Goal: Navigation & Orientation: Find specific page/section

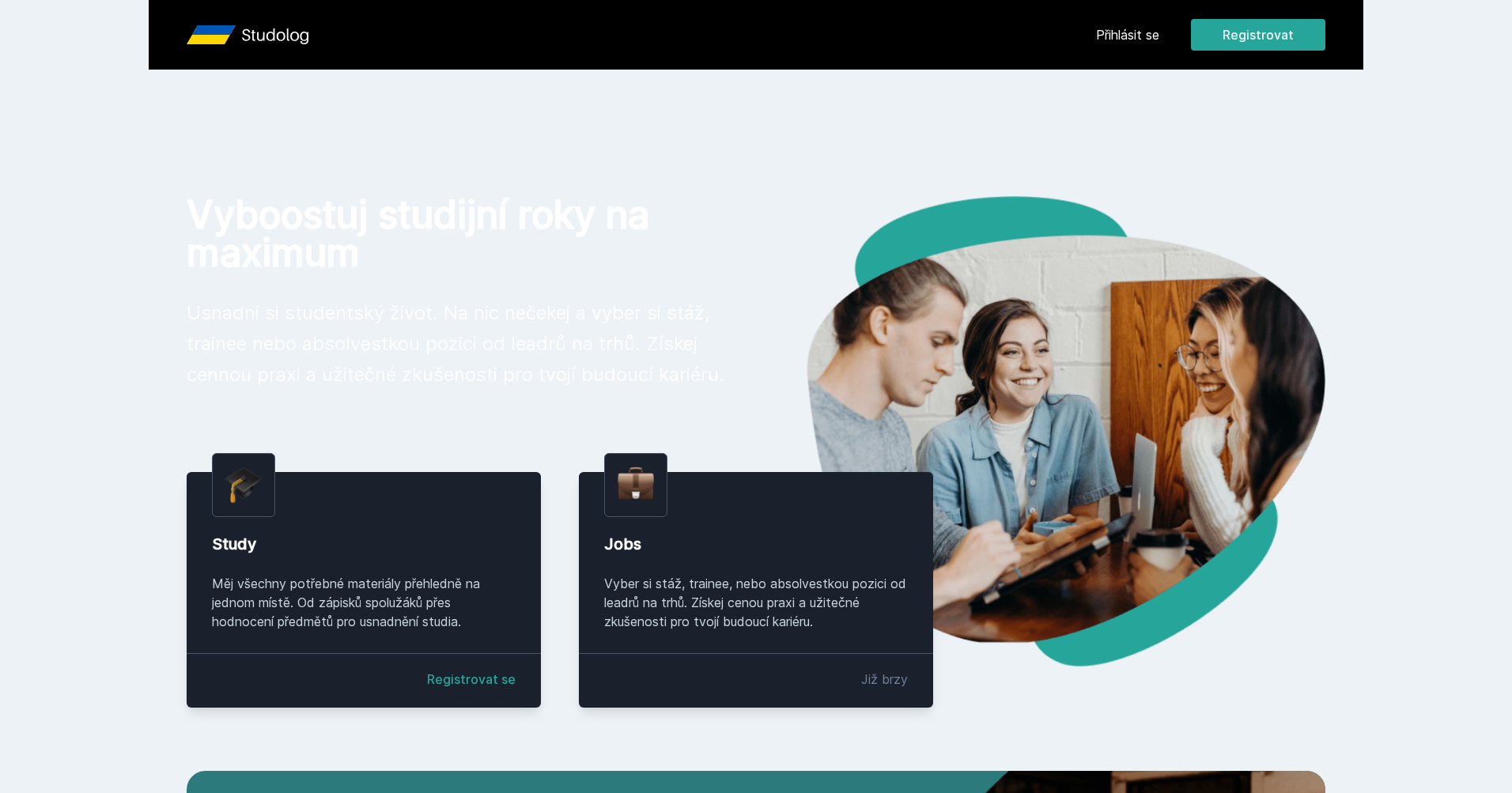
click at [1122, 33] on link "Přihlásit se" at bounding box center [1128, 34] width 64 height 19
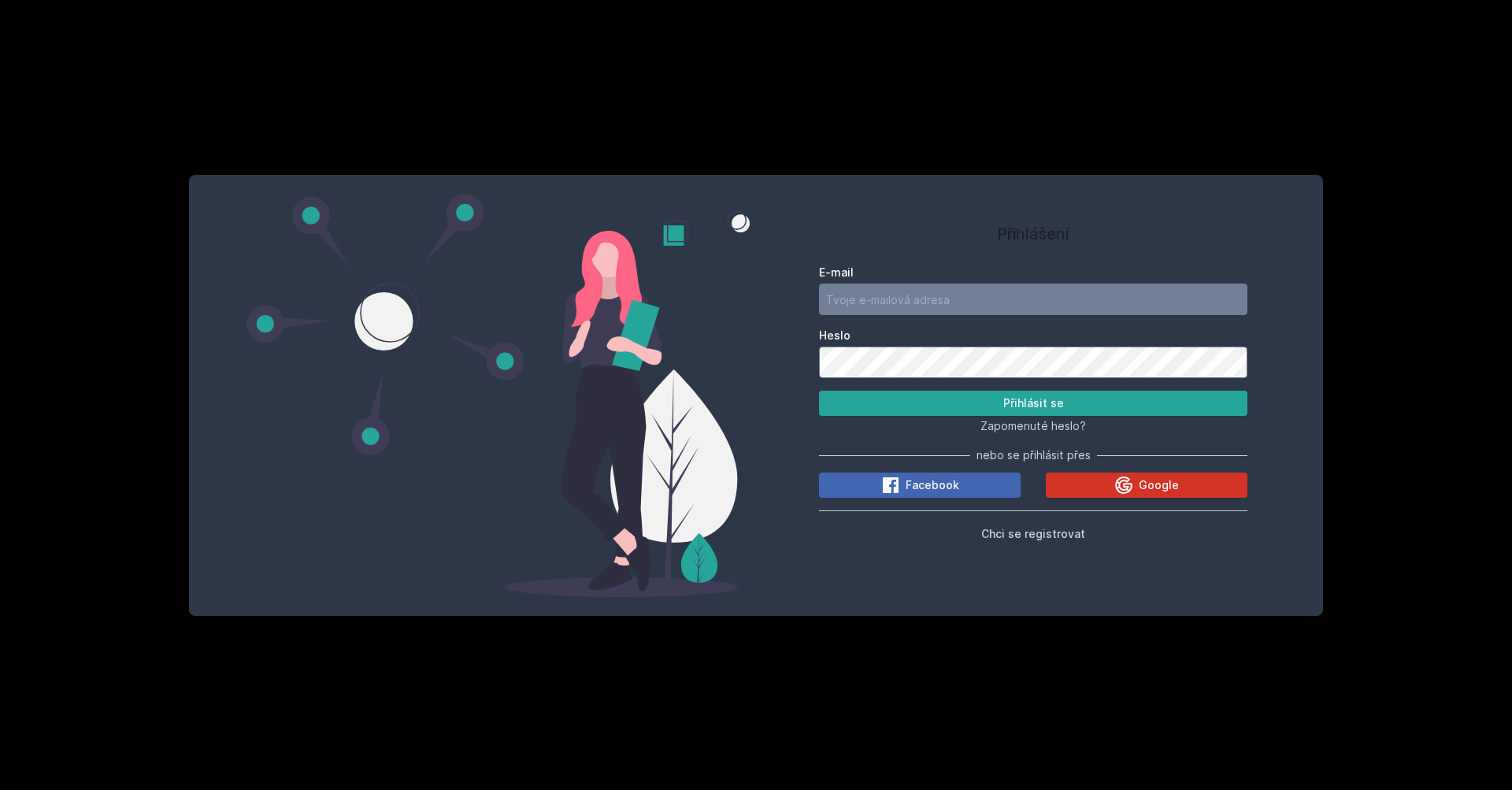
click at [1112, 475] on button "Google" at bounding box center [1146, 485] width 201 height 25
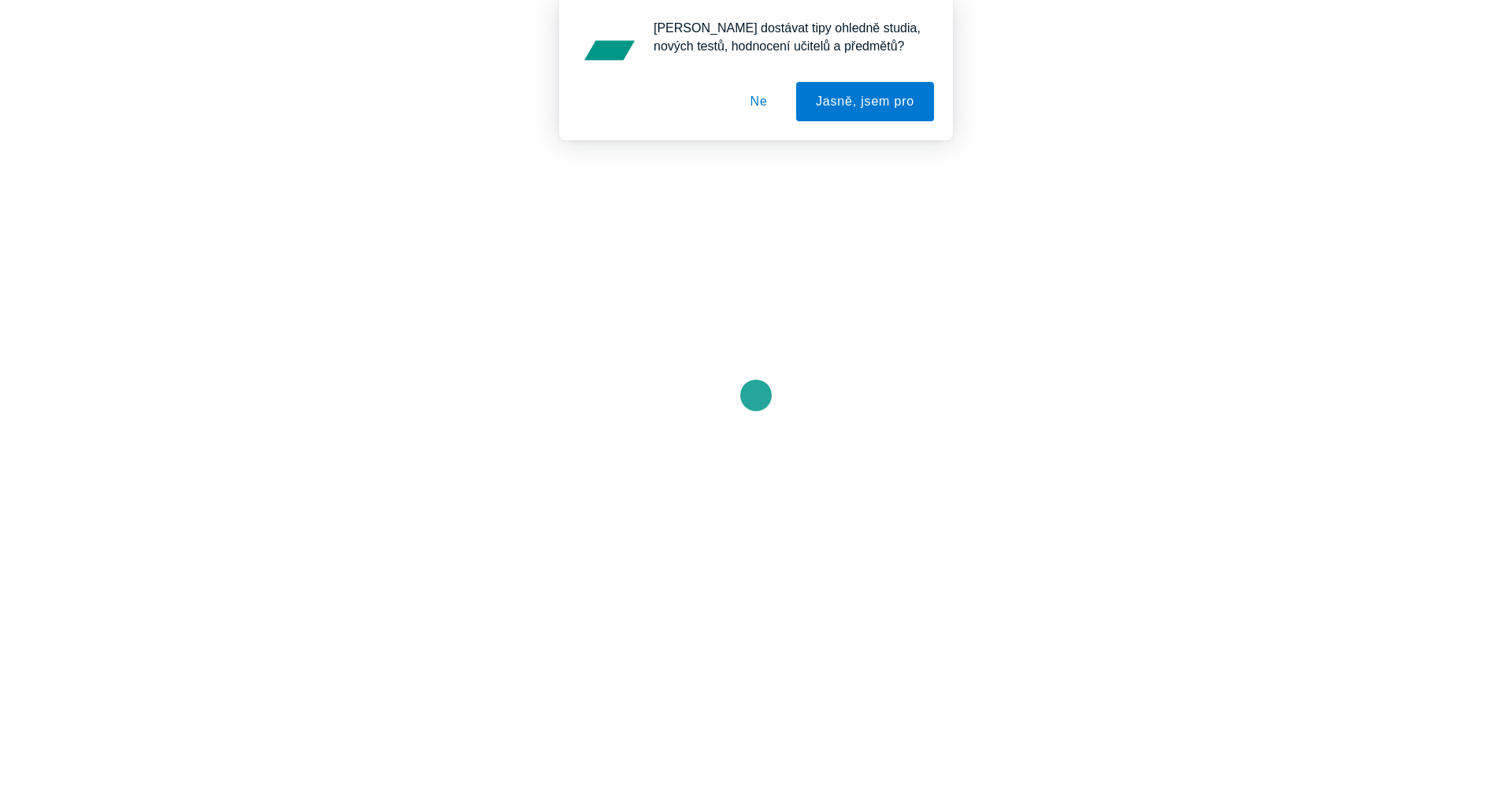
click at [766, 102] on button "Ne" at bounding box center [759, 102] width 56 height 40
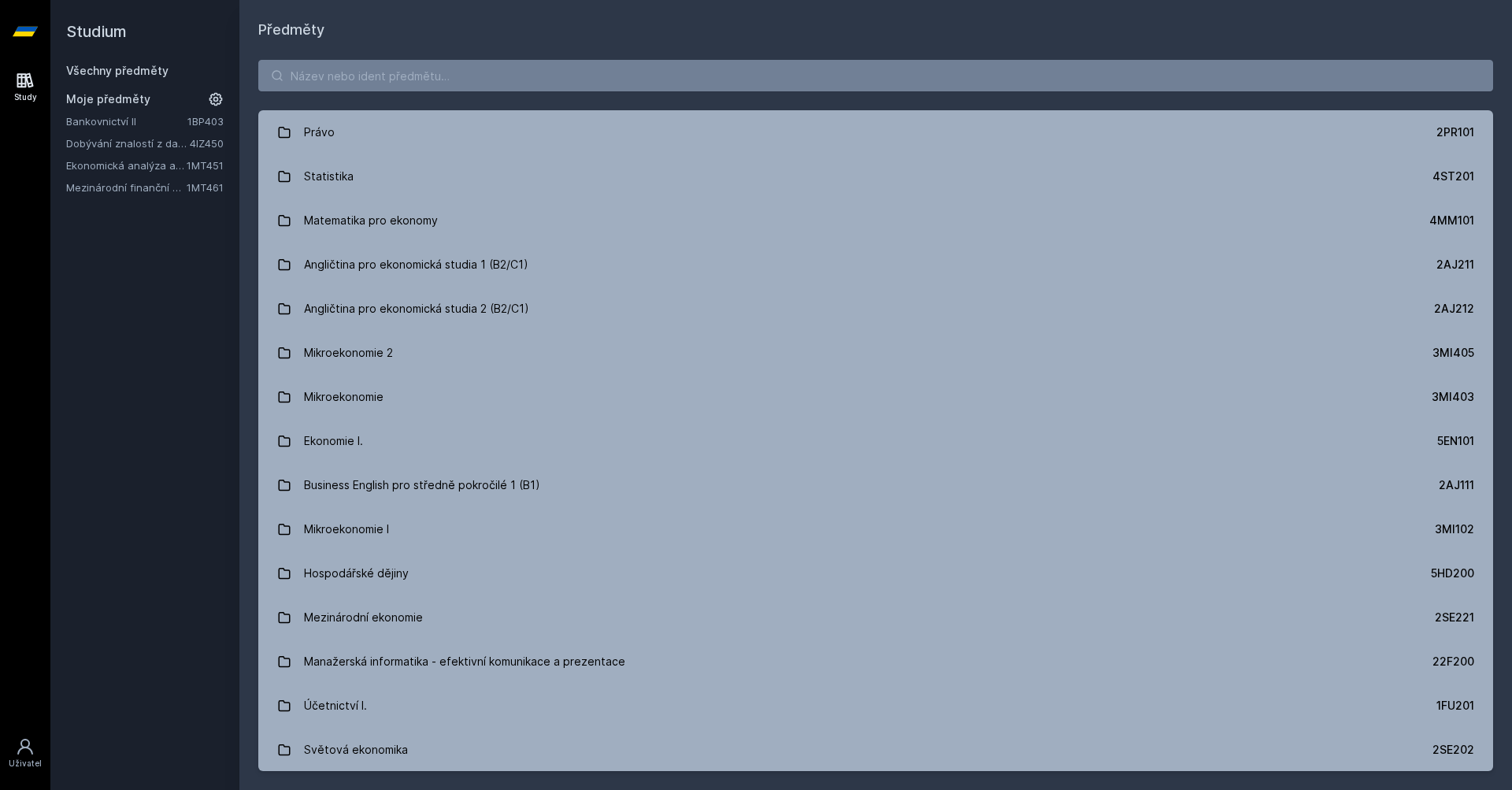
click at [198, 185] on link "1MT461" at bounding box center [204, 187] width 37 height 13
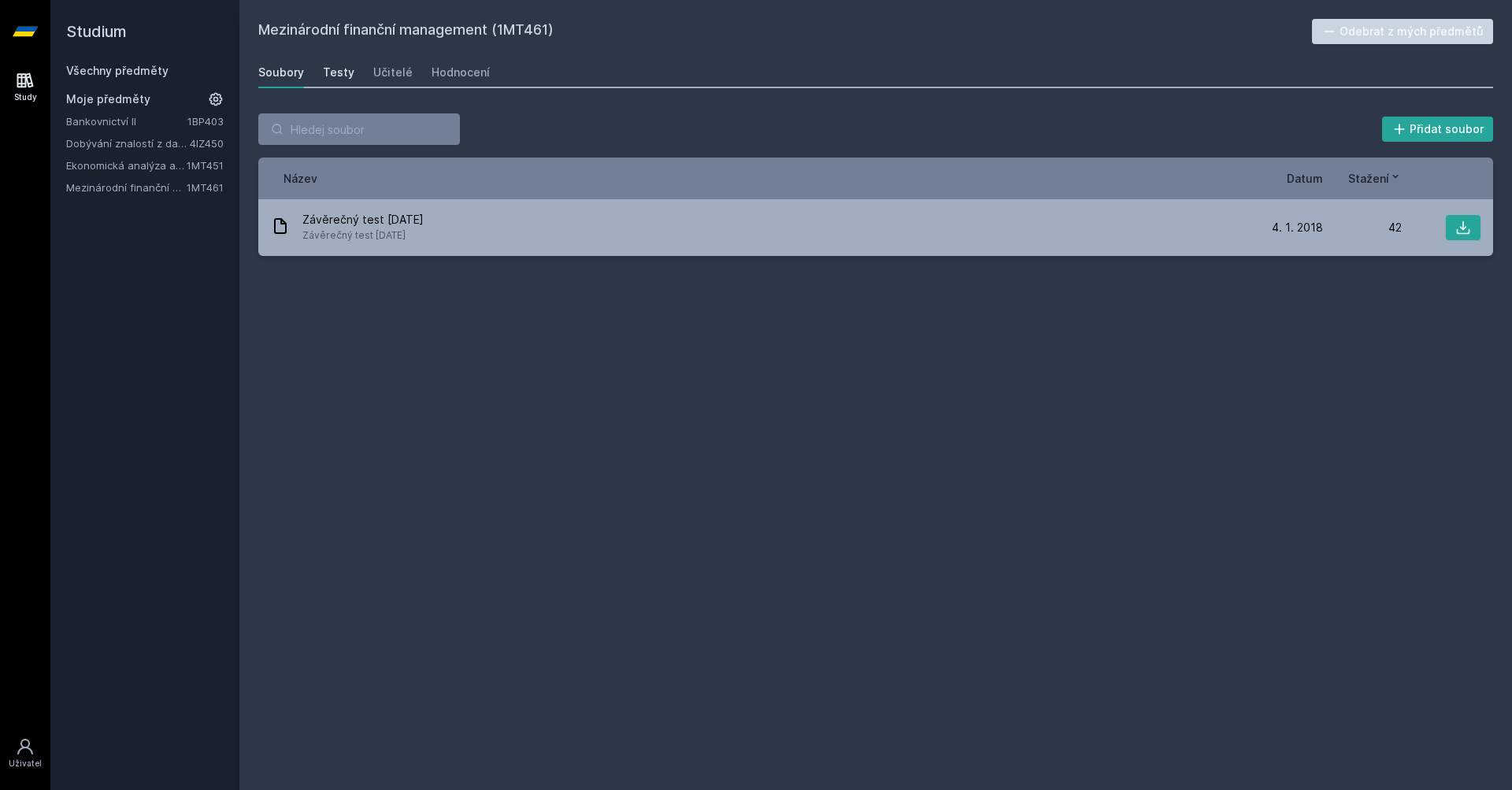
click at [344, 69] on div "Testy" at bounding box center [339, 72] width 32 height 16
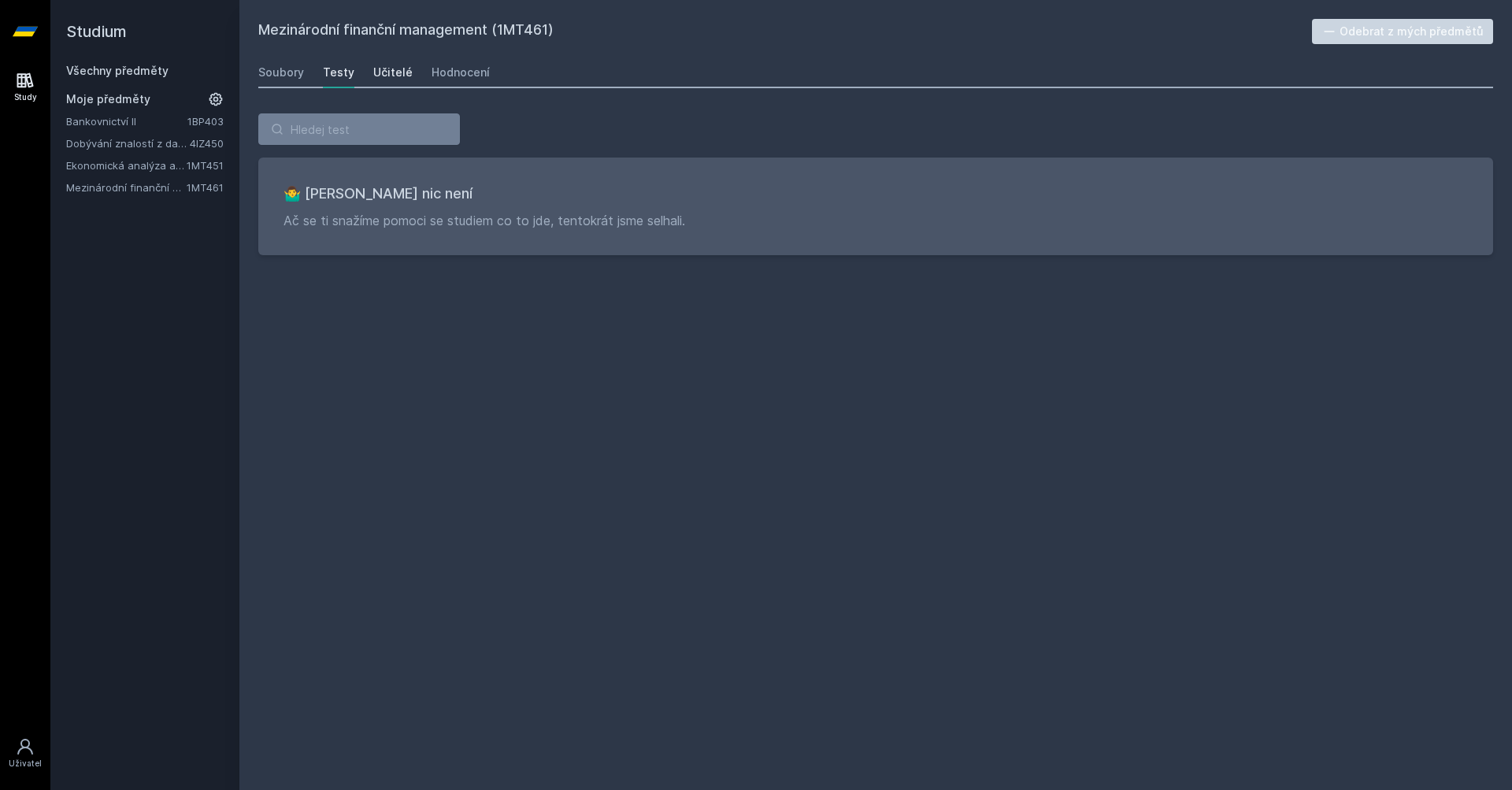
click at [380, 71] on div "Učitelé" at bounding box center [393, 72] width 40 height 16
click at [444, 75] on div "Hodnocení" at bounding box center [461, 72] width 58 height 16
